Goal: Transaction & Acquisition: Download file/media

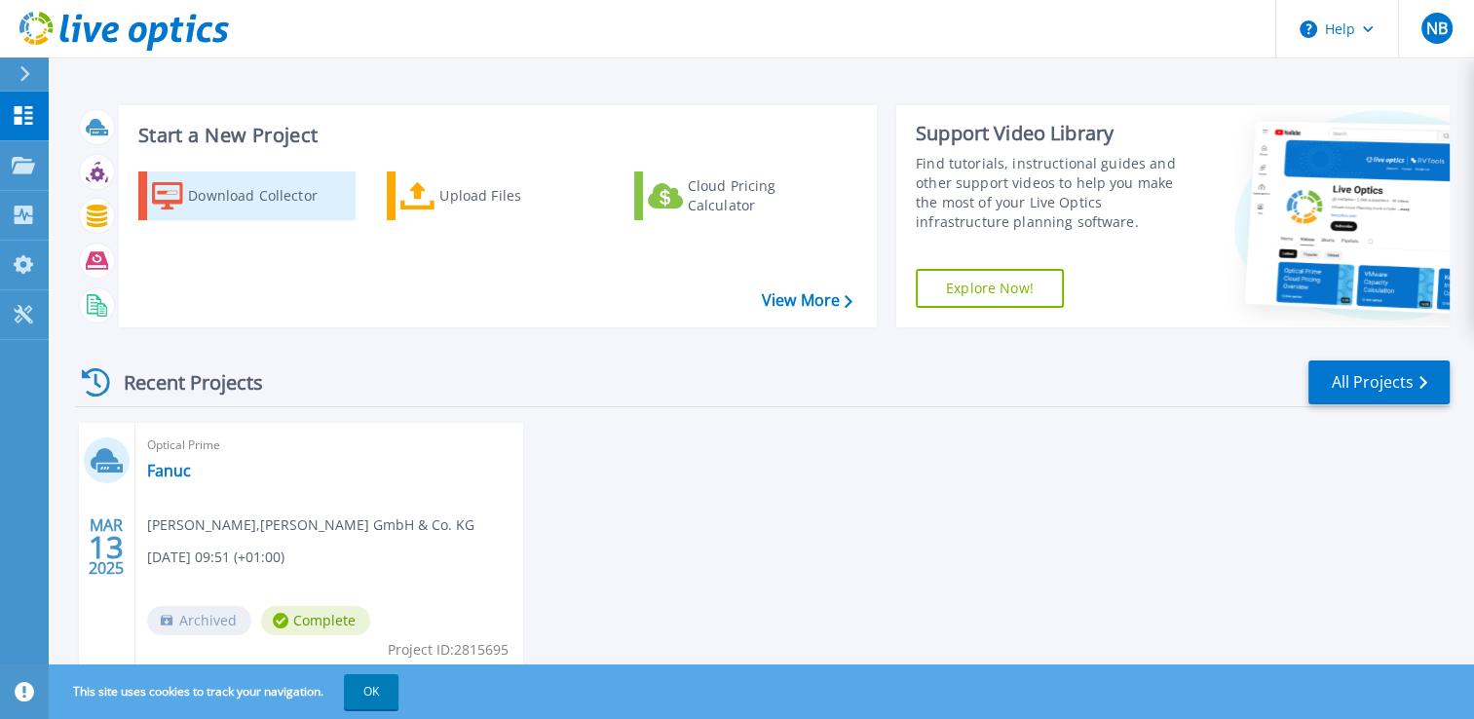
click at [246, 206] on div "Download Collector" at bounding box center [266, 195] width 156 height 39
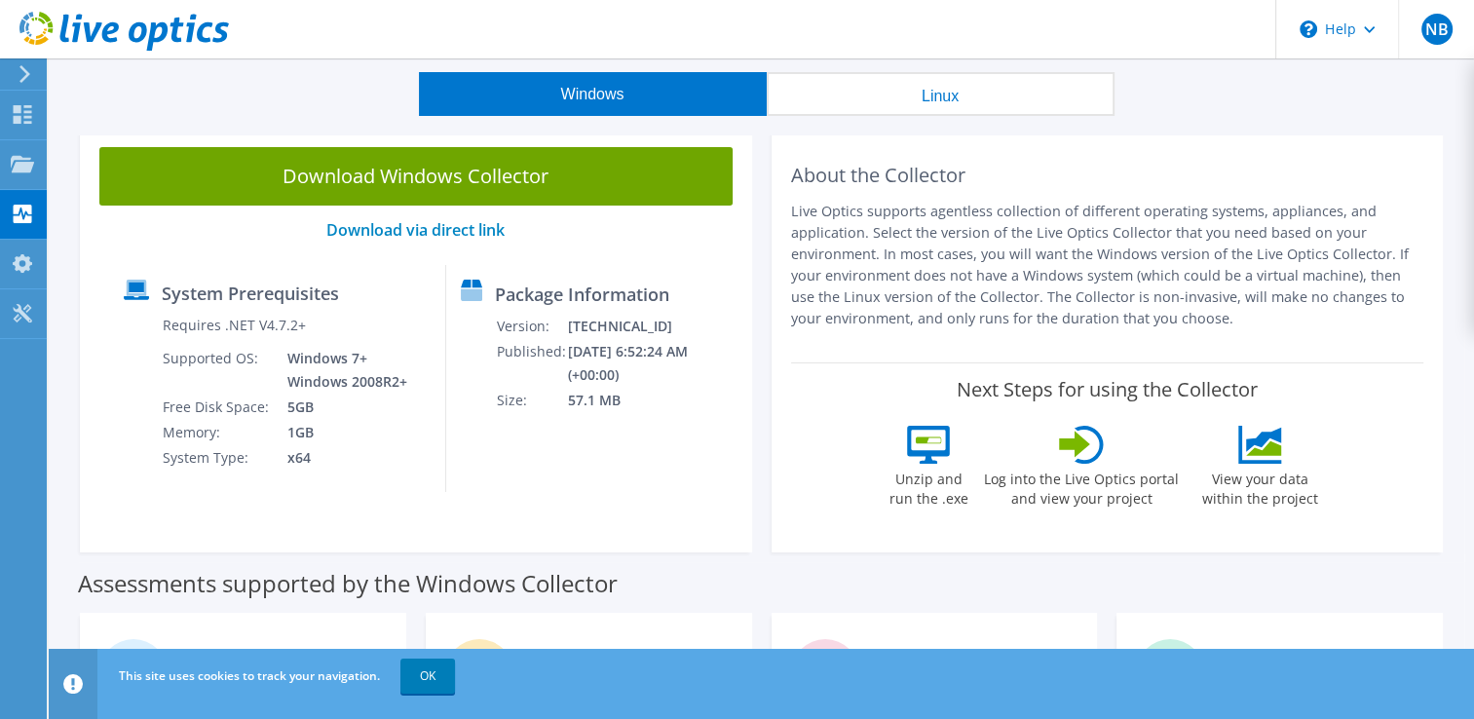
scroll to position [58, 0]
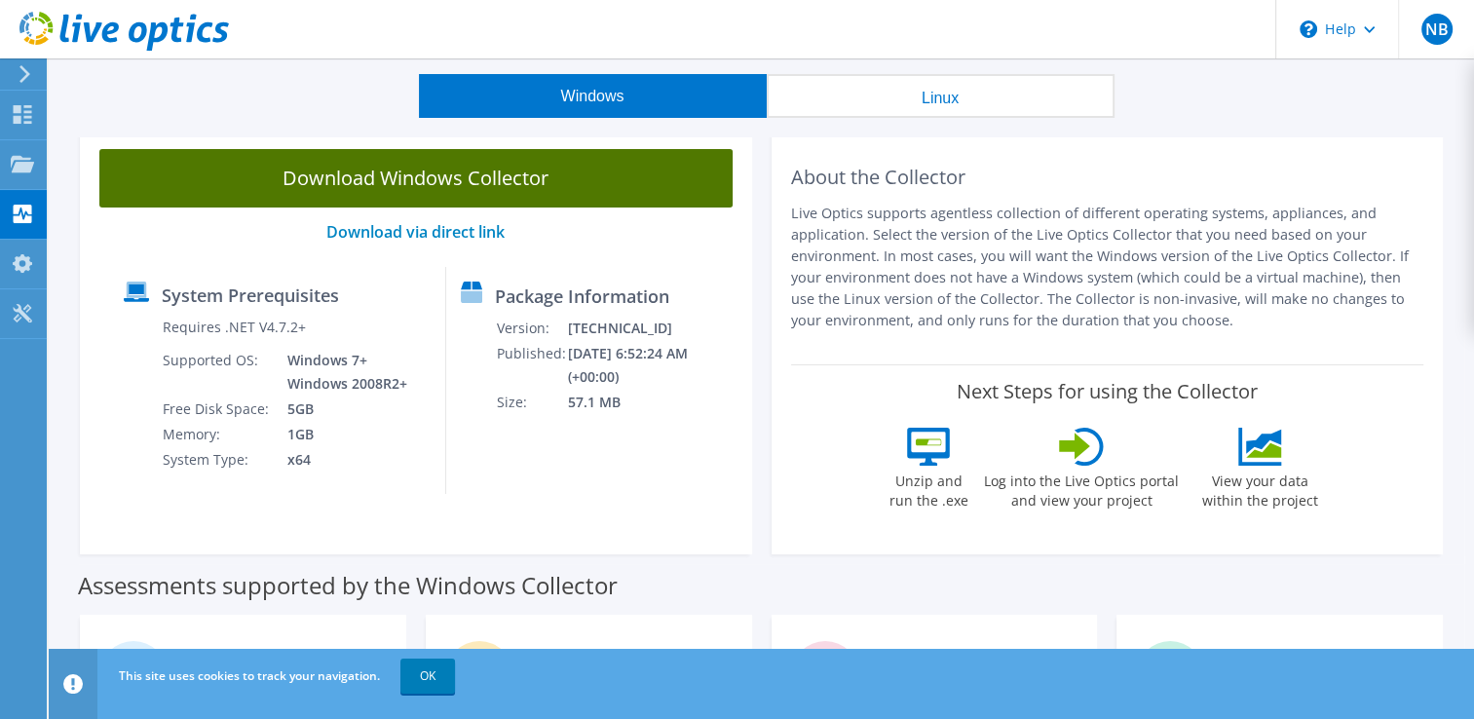
click at [437, 185] on link "Download Windows Collector" at bounding box center [415, 178] width 633 height 58
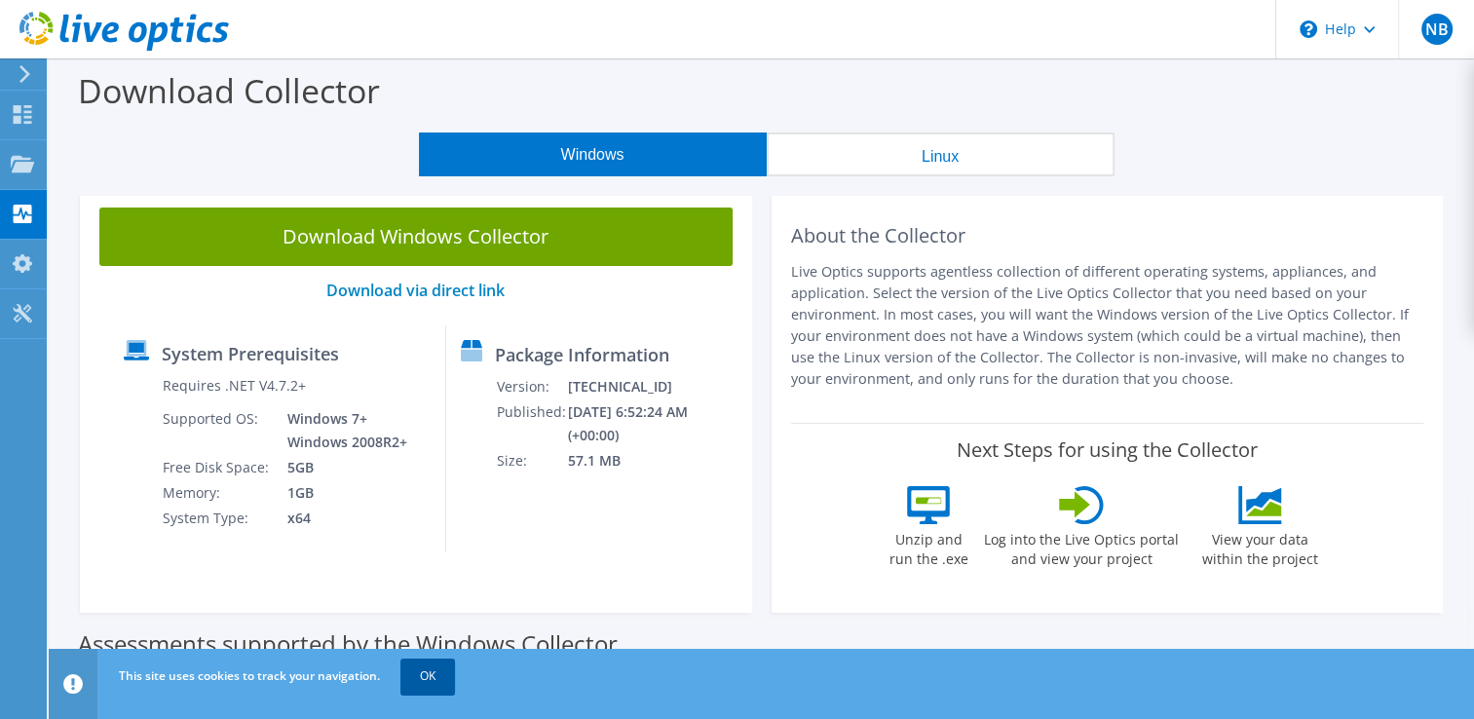
click at [436, 686] on link "OK" at bounding box center [428, 676] width 55 height 35
